Goal: Feedback & Contribution: Contribute content

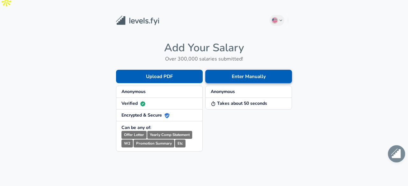
click at [242, 70] on button "Enter Manually" at bounding box center [248, 76] width 87 height 13
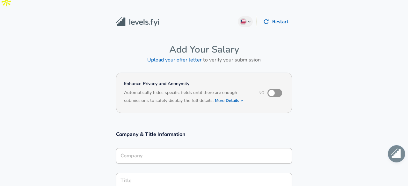
scroll to position [6, 0]
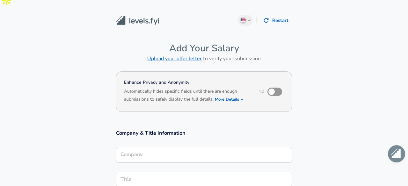
click at [188, 150] on input "Company" at bounding box center [204, 155] width 170 height 10
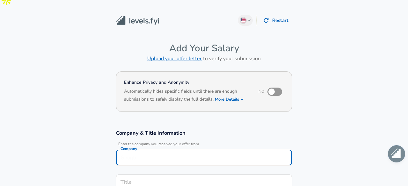
scroll to position [12, 0]
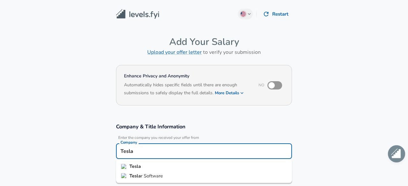
click at [170, 162] on li "Tesla" at bounding box center [204, 167] width 176 height 10
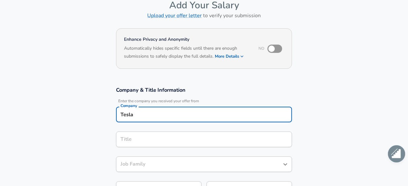
click at [182, 132] on div "Title" at bounding box center [204, 140] width 176 height 16
type input "Tesla"
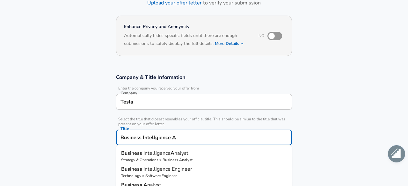
click at [169, 150] on span "Intelligence" at bounding box center [156, 153] width 27 height 7
type input "Business Intelligence Analyst"
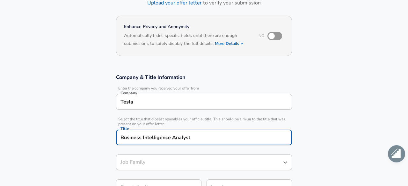
type input "Business Analyst"
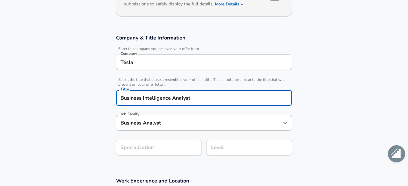
type input "Business Intelligence Analyst"
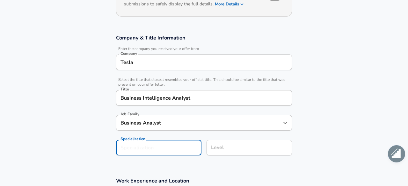
click at [185, 129] on section "Company & Title Information Enter the company you received your offer from Comp…" at bounding box center [204, 98] width 408 height 143
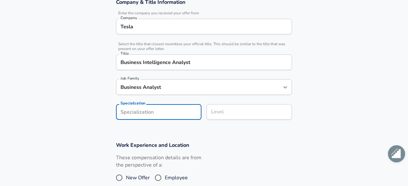
scroll to position [143, 0]
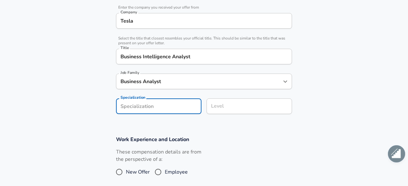
click at [163, 167] on input "Employee" at bounding box center [157, 172] width 13 height 10
radio input "true"
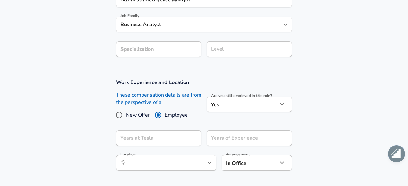
scroll to position [202, 0]
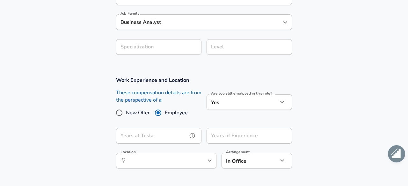
click at [167, 128] on input "Years at Tesla" at bounding box center [151, 136] width 71 height 16
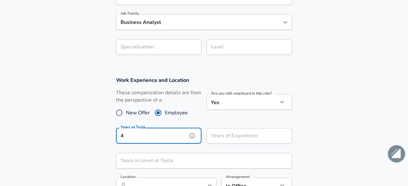
type input "4"
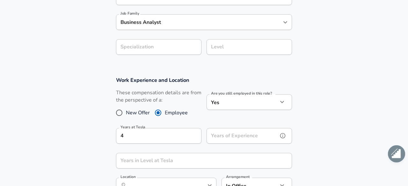
click at [236, 128] on input "Years of Experience" at bounding box center [242, 136] width 71 height 16
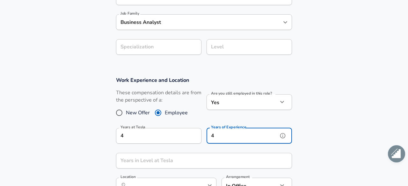
type input "4"
click at [187, 153] on input "Years in Level at Tesla" at bounding box center [197, 161] width 162 height 16
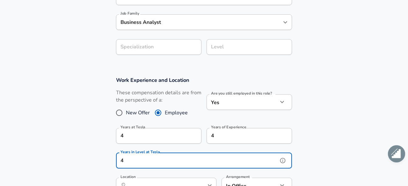
type input "4"
click at [172, 181] on input "Location" at bounding box center [159, 186] width 65 height 10
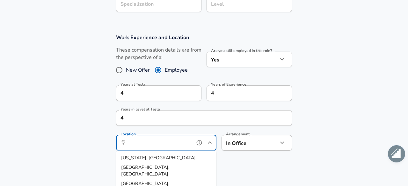
scroll to position [265, 0]
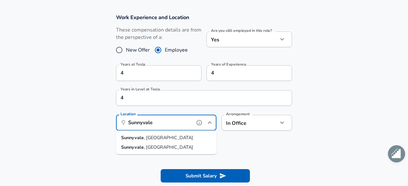
click at [163, 133] on li "[GEOGRAPHIC_DATA] , [GEOGRAPHIC_DATA]" at bounding box center [166, 138] width 100 height 10
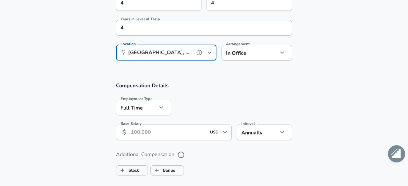
scroll to position [357, 0]
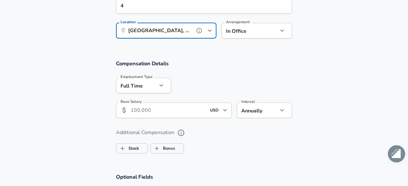
type input "[GEOGRAPHIC_DATA], [GEOGRAPHIC_DATA]"
click at [169, 103] on input "Base Salary" at bounding box center [169, 111] width 76 height 16
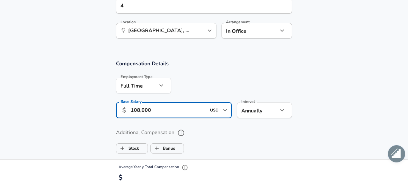
type input "108,000"
click at [221, 127] on div "Additional Compensation Stock Bonus" at bounding box center [204, 141] width 176 height 29
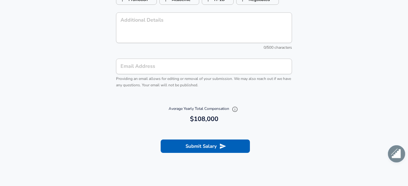
scroll to position [672, 0]
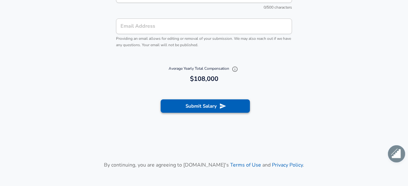
click at [194, 99] on button "Submit Salary" at bounding box center [205, 105] width 89 height 13
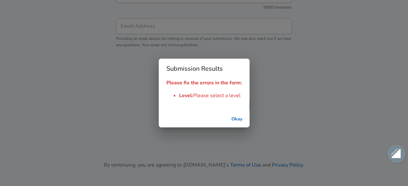
click at [235, 119] on button "Okay" at bounding box center [237, 119] width 20 height 12
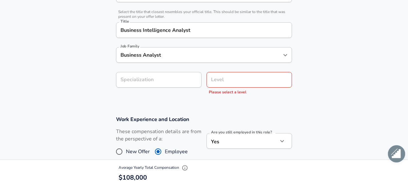
click at [242, 75] on input "Level" at bounding box center [249, 80] width 80 height 10
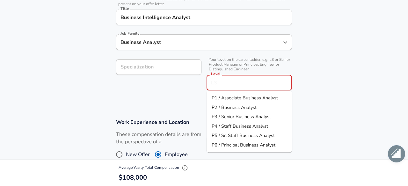
click at [233, 104] on span "P2 / Business Analyst" at bounding box center [234, 107] width 45 height 6
type input "P2 / Business Analyst"
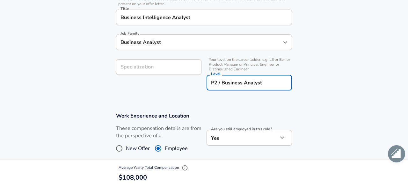
click at [233, 105] on section "Work Experience and Location These compensation details are from the perspectiv…" at bounding box center [204, 174] width 408 height 138
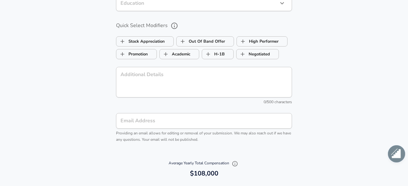
scroll to position [613, 0]
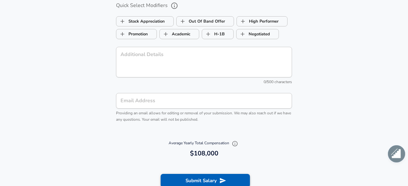
click at [219, 174] on button "Submit Salary" at bounding box center [205, 180] width 89 height 13
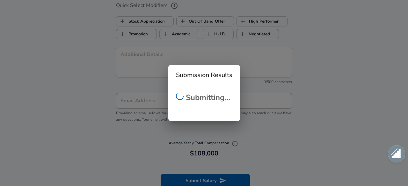
scroll to position [172, 0]
